Goal: Task Accomplishment & Management: Manage account settings

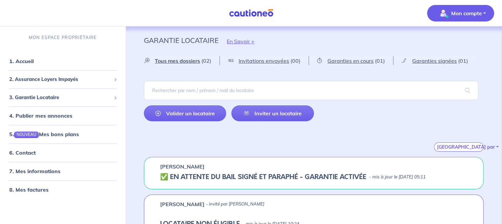
click at [478, 15] on p "Mon compte" at bounding box center [466, 13] width 31 height 8
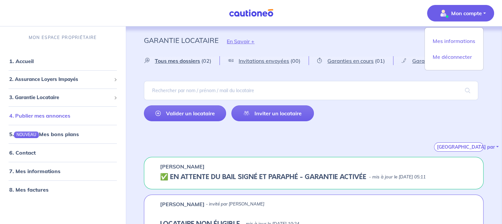
click at [69, 117] on link "4. Publier mes annonces" at bounding box center [39, 115] width 61 height 7
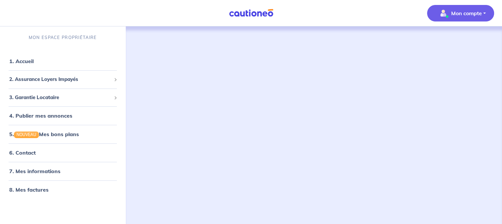
click at [477, 14] on p "Mon compte" at bounding box center [466, 13] width 31 height 8
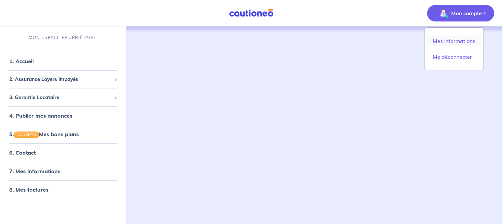
click at [463, 42] on link "Mes informations" at bounding box center [454, 41] width 53 height 11
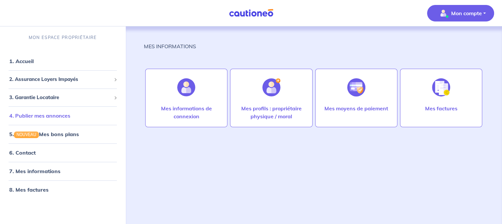
click at [55, 117] on link "4. Publier mes annonces" at bounding box center [39, 115] width 61 height 7
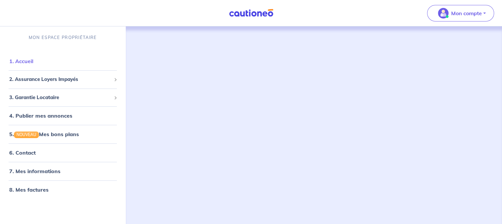
click at [27, 62] on link "1. Accueil" at bounding box center [21, 61] width 24 height 7
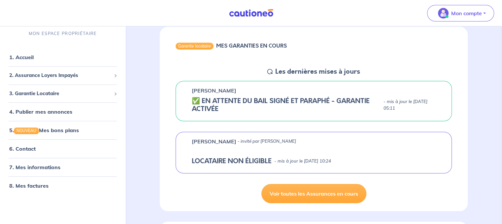
scroll to position [66, 0]
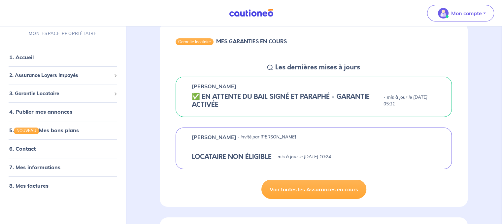
click at [239, 82] on div "[PERSON_NAME]" at bounding box center [314, 86] width 244 height 8
click at [241, 98] on h5 "✅️️️ EN ATTENTE DU BAIL SIGNÉ ET PARAPHÉ - GARANTIE ACTIVÉE" at bounding box center [286, 101] width 189 height 16
click at [206, 40] on div "Garantie locataire" at bounding box center [195, 41] width 38 height 7
click at [234, 114] on div "[PERSON_NAME] ✅️️️ EN ATTENTE DU BAIL SIGNÉ ET PARAPHÉ - GARANTIE ACTIVÉE - mis…" at bounding box center [314, 97] width 276 height 40
click at [241, 106] on h5 "✅️️️ EN ATTENTE DU BAIL SIGNÉ ET PARAPHÉ - GARANTIE ACTIVÉE" at bounding box center [286, 101] width 189 height 16
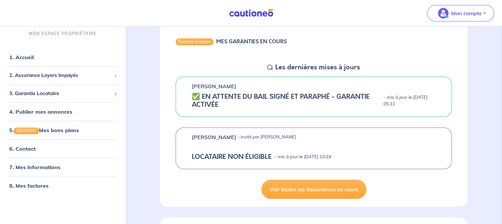
click at [207, 98] on h5 "✅️️️ EN ATTENTE DU BAIL SIGNÉ ET PARAPHÉ - GARANTIE ACTIVÉE" at bounding box center [286, 101] width 189 height 16
click at [212, 86] on p "[PERSON_NAME]" at bounding box center [214, 86] width 45 height 8
click at [231, 84] on p "[PERSON_NAME]" at bounding box center [214, 86] width 45 height 8
click at [274, 65] on div "Les dernières mises à jours" at bounding box center [317, 67] width 88 height 8
click at [39, 78] on span "2. Assurance Loyers Impayés" at bounding box center [60, 76] width 102 height 8
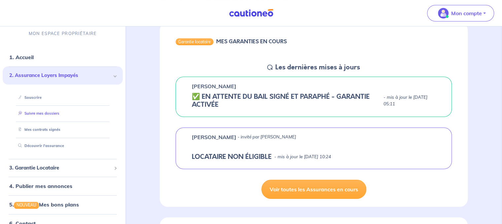
click at [52, 114] on link "Suivre mes dossiers" at bounding box center [38, 113] width 44 height 5
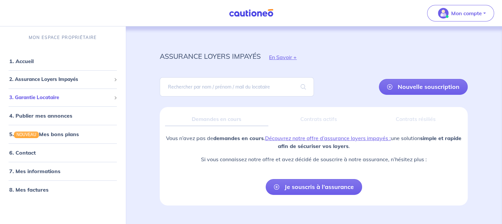
click at [61, 95] on span "3. Garantie Locataire" at bounding box center [60, 98] width 102 height 8
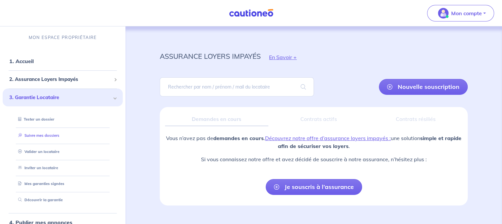
click at [44, 133] on link "Suivre mes dossiers" at bounding box center [38, 135] width 44 height 5
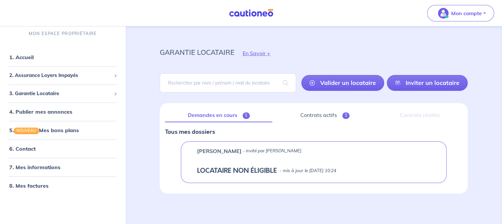
scroll to position [5, 0]
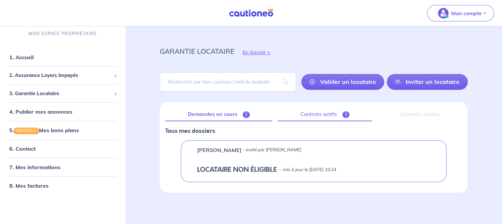
click at [334, 117] on link "Contrats actifs 1" at bounding box center [325, 114] width 94 height 14
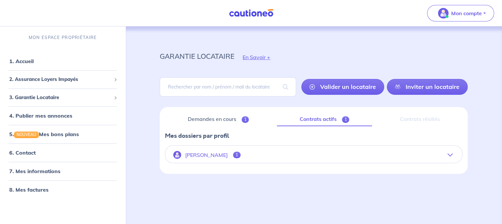
click at [207, 155] on p "[PERSON_NAME]" at bounding box center [206, 155] width 43 height 6
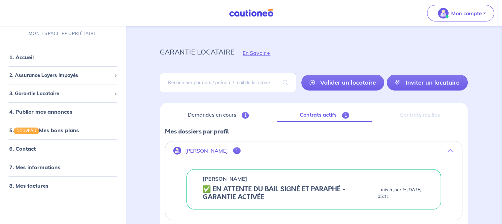
scroll to position [42, 0]
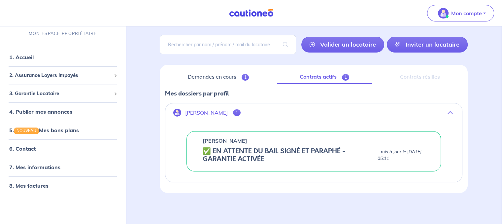
click at [251, 144] on div "[PERSON_NAME] ✅️️️ EN ATTENTE DU BAIL SIGNÉ ET PARAPHÉ - GARANTIE ACTIVÉE - mis…" at bounding box center [314, 151] width 255 height 40
click at [229, 130] on div "[PERSON_NAME] ✅️️️ EN ATTENTE DU BAIL SIGNÉ ET PARAPHÉ - GARANTIE ACTIVÉE - mis…" at bounding box center [313, 151] width 297 height 61
click at [236, 162] on h5 "✅️️️ EN ATTENTE DU BAIL SIGNÉ ET PARAPHÉ - GARANTIE ACTIVÉE" at bounding box center [289, 155] width 172 height 16
drag, startPoint x: 308, startPoint y: 173, endPoint x: 325, endPoint y: 171, distance: 17.6
click at [309, 173] on div "[PERSON_NAME] ✅️️️ EN ATTENTE DU BAIL SIGNÉ ET PARAPHÉ - GARANTIE ACTIVÉE - mis…" at bounding box center [313, 151] width 297 height 61
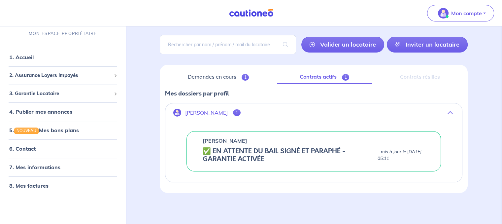
click at [339, 171] on div "[PERSON_NAME] ✅️️️ EN ATTENTE DU BAIL SIGNÉ ET PARAPHÉ - GARANTIE ACTIVÉE - mis…" at bounding box center [313, 151] width 297 height 61
click at [403, 77] on div "Contrats résiliés" at bounding box center [419, 77] width 85 height 14
click at [57, 110] on link "4. Publier mes annonces" at bounding box center [39, 111] width 61 height 7
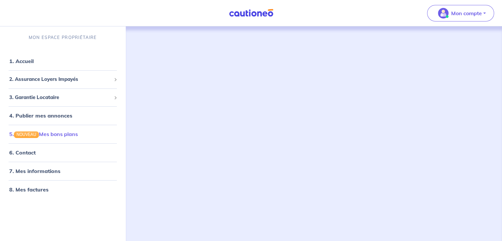
click at [51, 137] on link "5. NOUVEAU Mes bons plans" at bounding box center [43, 134] width 69 height 7
click at [58, 114] on link "4. Publier mes annonces" at bounding box center [39, 115] width 61 height 7
click at [42, 172] on link "7. Mes informations" at bounding box center [33, 171] width 49 height 7
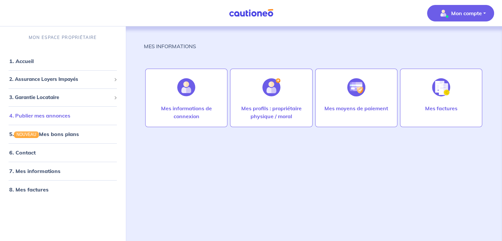
click at [49, 116] on link "4. Publier mes annonces" at bounding box center [39, 115] width 61 height 7
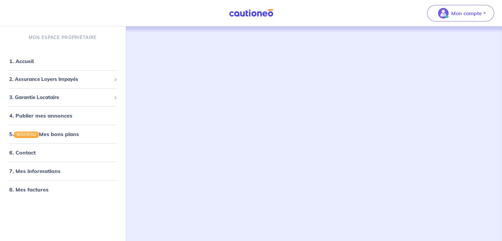
click at [49, 116] on link "4. Publier mes annonces" at bounding box center [40, 115] width 63 height 7
click at [464, 16] on p "Mon compte" at bounding box center [466, 13] width 31 height 8
